Goal: Find specific page/section: Find specific page/section

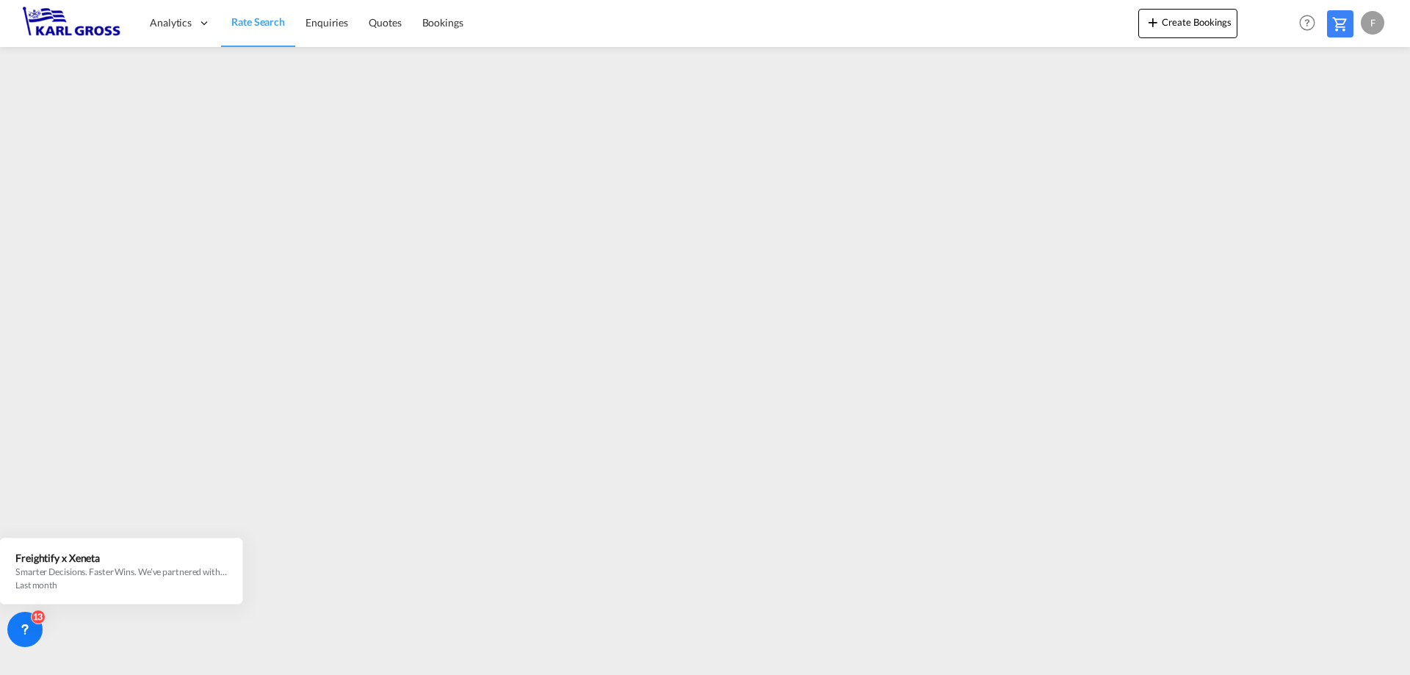
click at [65, 31] on img at bounding box center [71, 23] width 99 height 33
